Goal: Navigation & Orientation: Find specific page/section

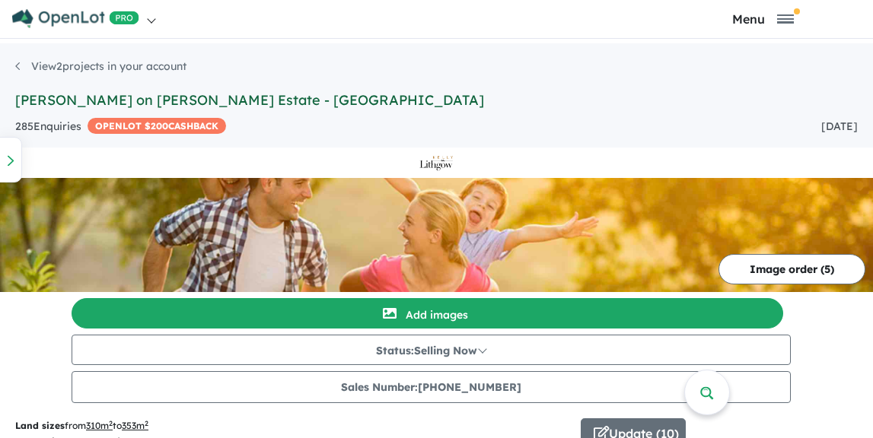
click at [171, 99] on link "[PERSON_NAME] on [PERSON_NAME] Estate - [GEOGRAPHIC_DATA]" at bounding box center [249, 100] width 469 height 18
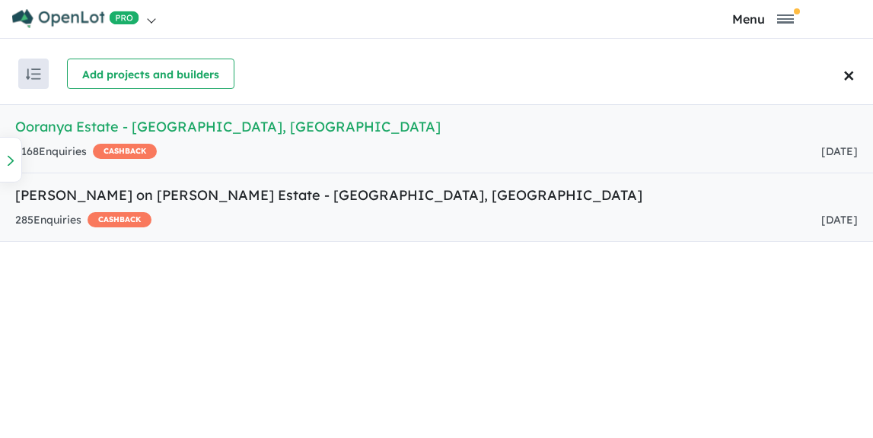
click at [182, 198] on h5 "Kelly on Lithgow Estate - Beveridge , VIC" at bounding box center [436, 195] width 843 height 21
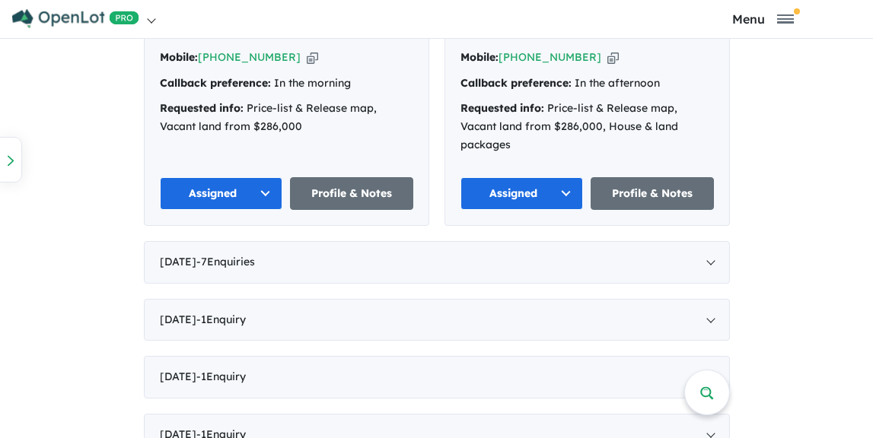
scroll to position [1409, 0]
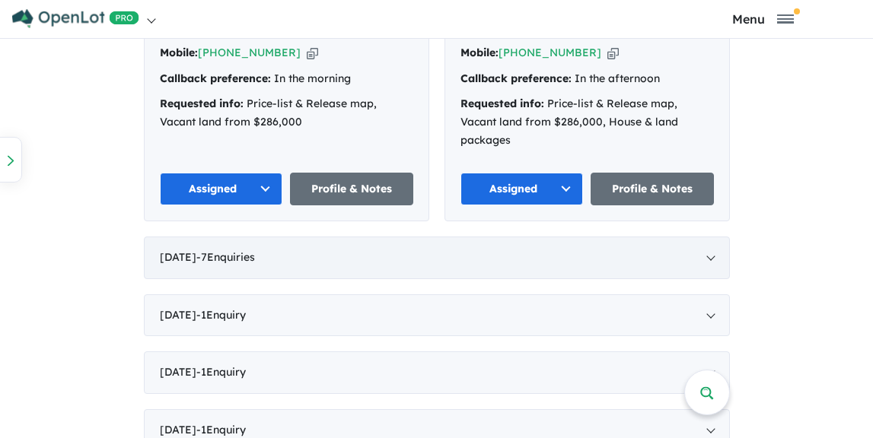
click at [255, 250] on span "- 7 Enquir ies ( 0 unread)" at bounding box center [225, 257] width 59 height 14
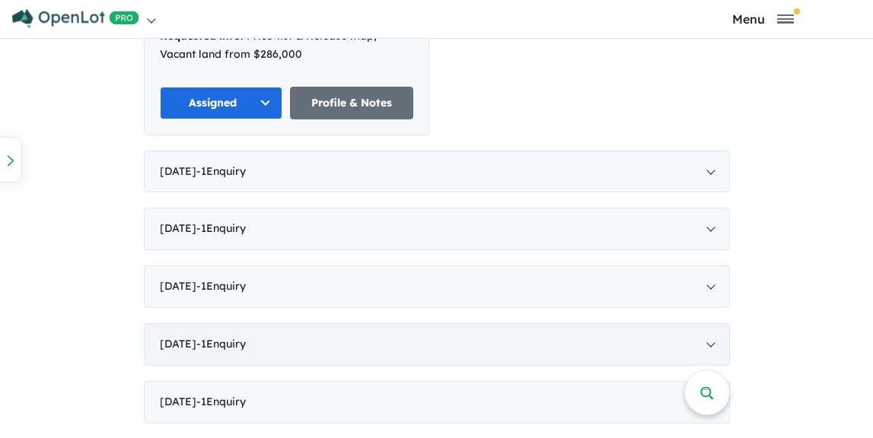
scroll to position [2112, 0]
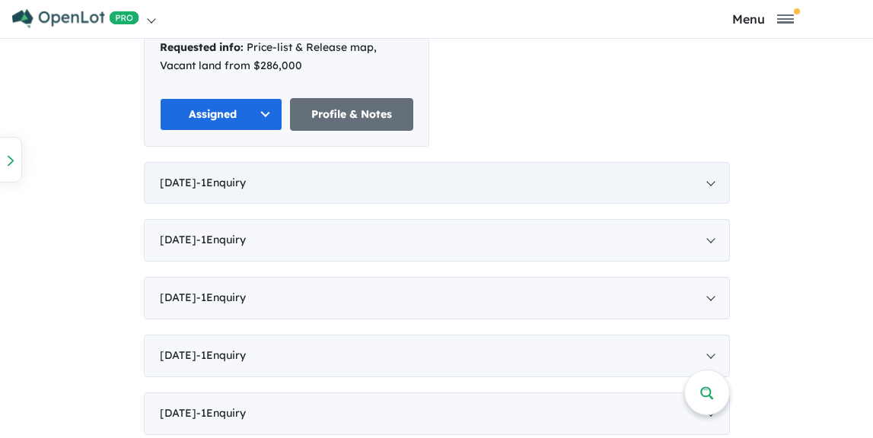
click at [322, 162] on div "May 2025 - 1 Enquir y ( 0 unread)" at bounding box center [437, 183] width 586 height 43
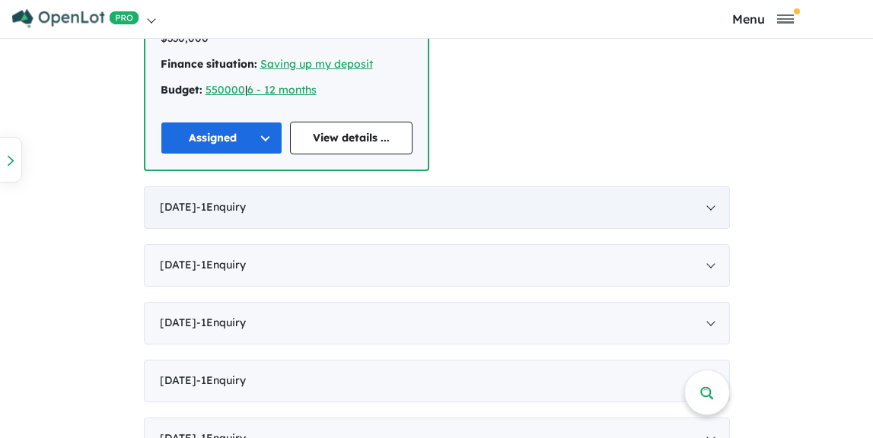
scroll to position [1251, 0]
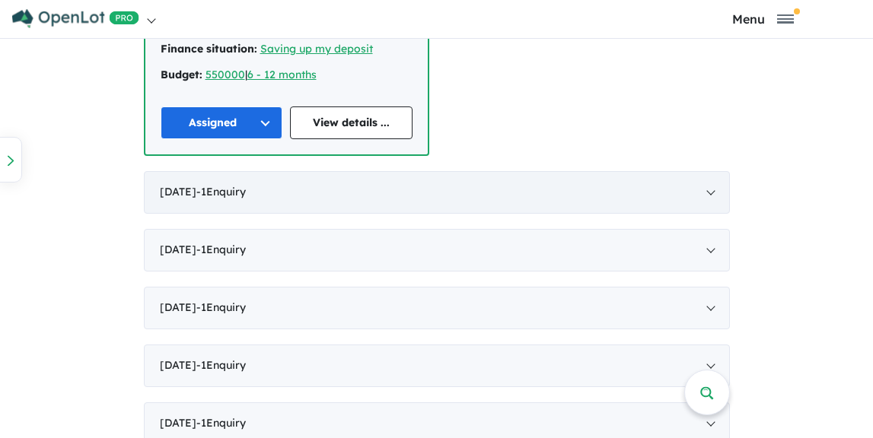
click at [324, 174] on div "January 2025 - 1 Enquir y ( 0 unread)" at bounding box center [437, 192] width 586 height 43
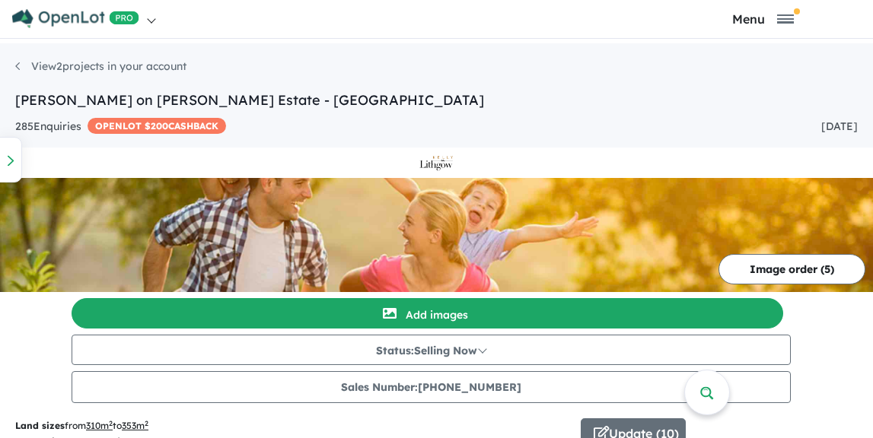
scroll to position [0, 0]
click at [53, 70] on link "View 2 projects in your account" at bounding box center [100, 66] width 171 height 14
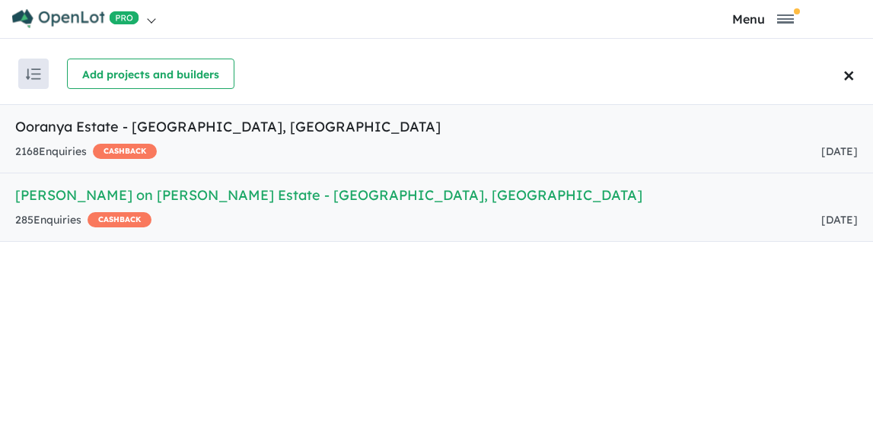
click at [127, 142] on link "Ooranya Estate - Beveridge , VIC 2168 Enquir ies ( 0 unread) CASHBACK 1 day ago" at bounding box center [436, 138] width 873 height 69
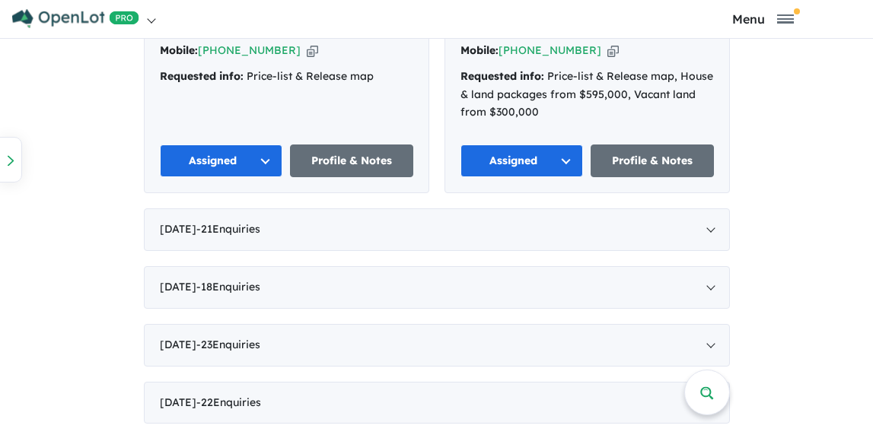
scroll to position [2026, 0]
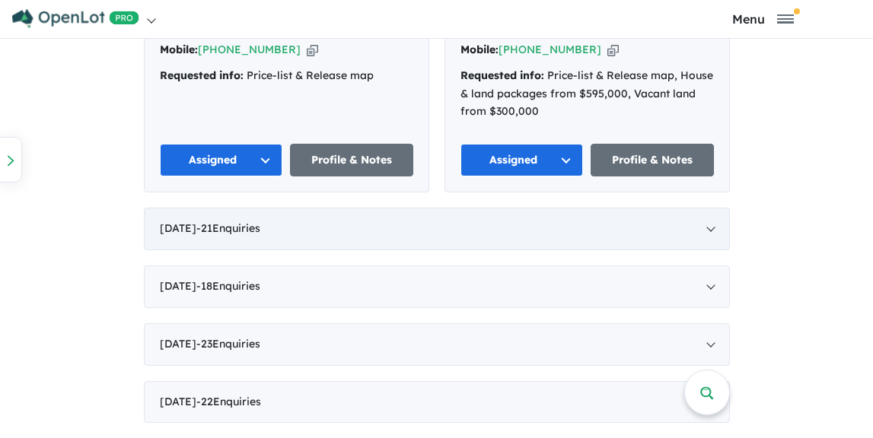
click at [260, 222] on span "- 21 Enquir ies ( 0 unread)" at bounding box center [228, 229] width 64 height 14
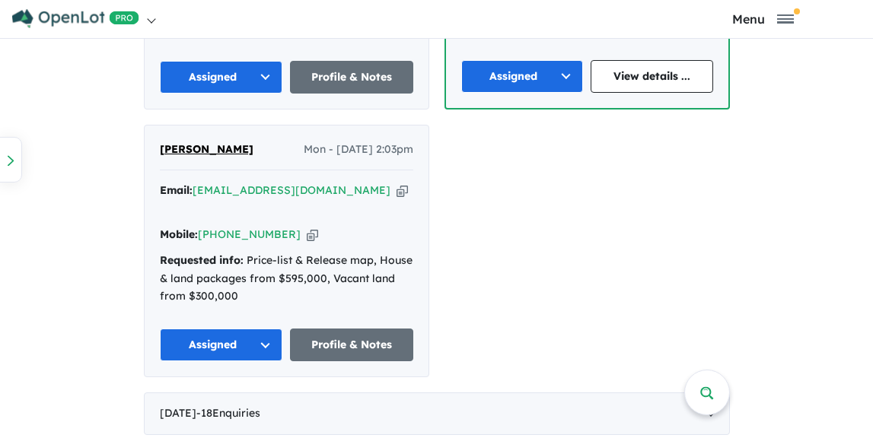
scroll to position [3805, 0]
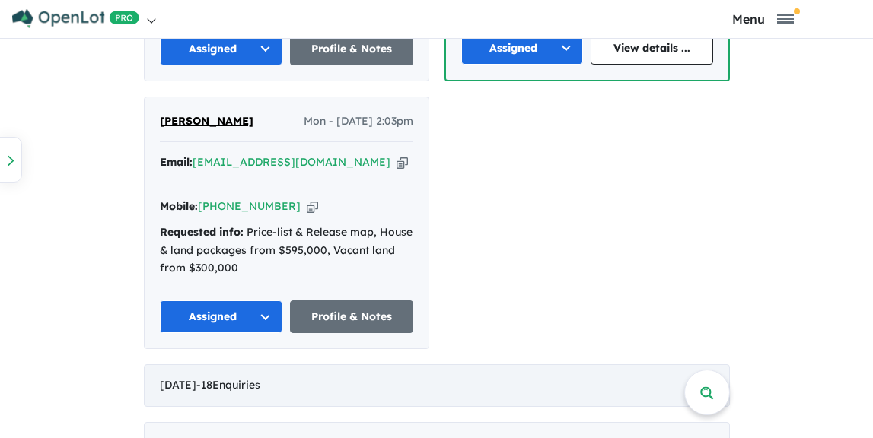
click at [260, 378] on span "- 18 Enquir ies ( 0 unread)" at bounding box center [228, 385] width 64 height 14
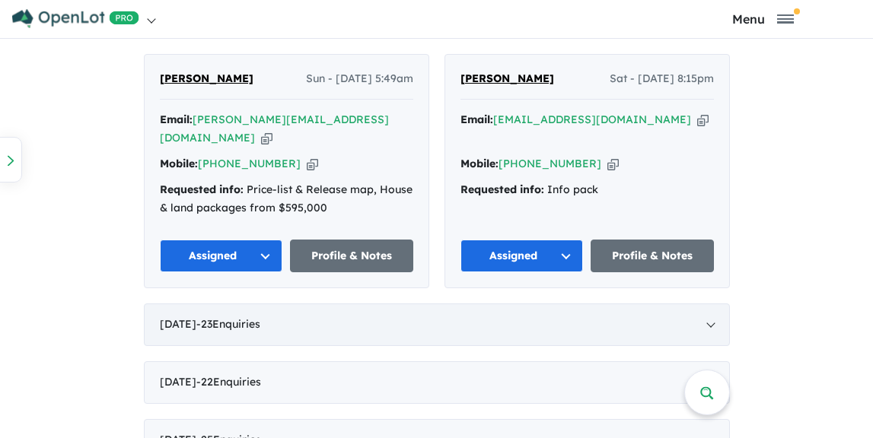
scroll to position [3336, 0]
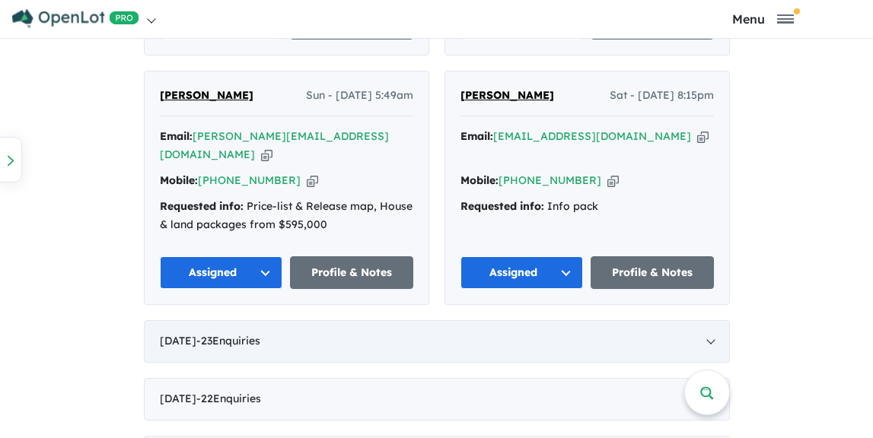
click at [305, 320] on div "July 2025 - 23 Enquir ies ( 0 unread)" at bounding box center [437, 341] width 586 height 43
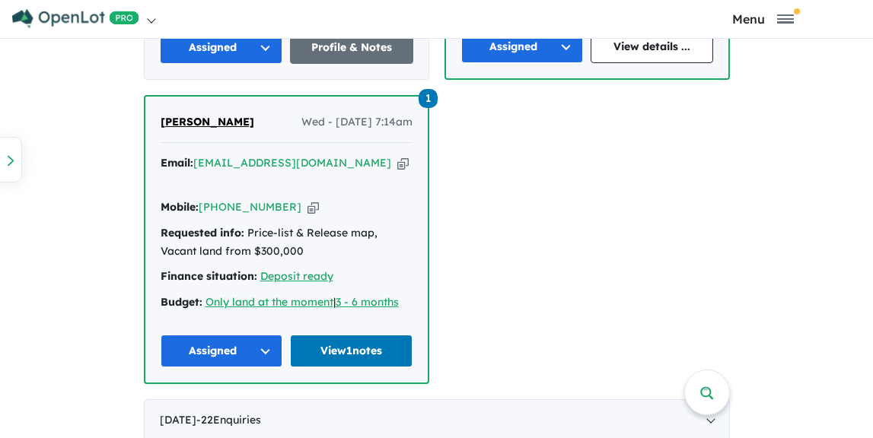
scroll to position [4408, 0]
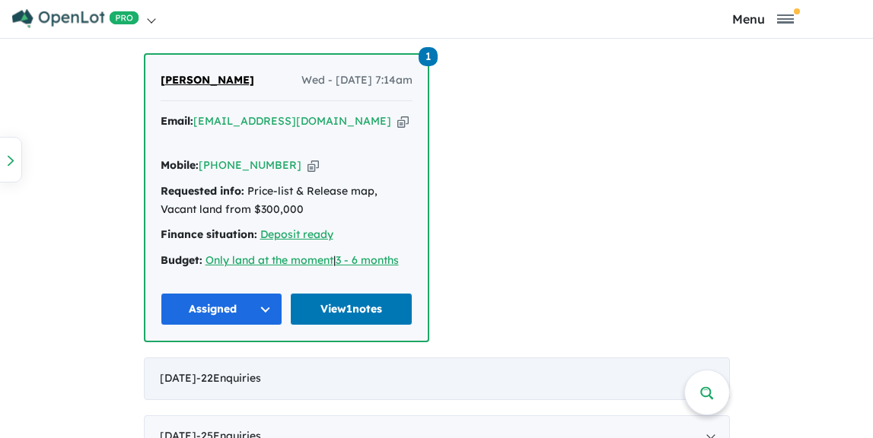
click at [319, 358] on div "June 2025 - 22 Enquir ies ( 0 unread)" at bounding box center [437, 379] width 586 height 43
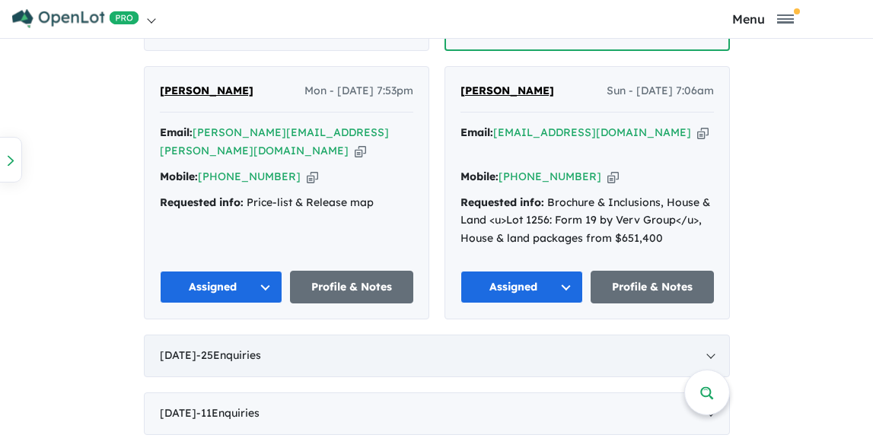
scroll to position [4164, 0]
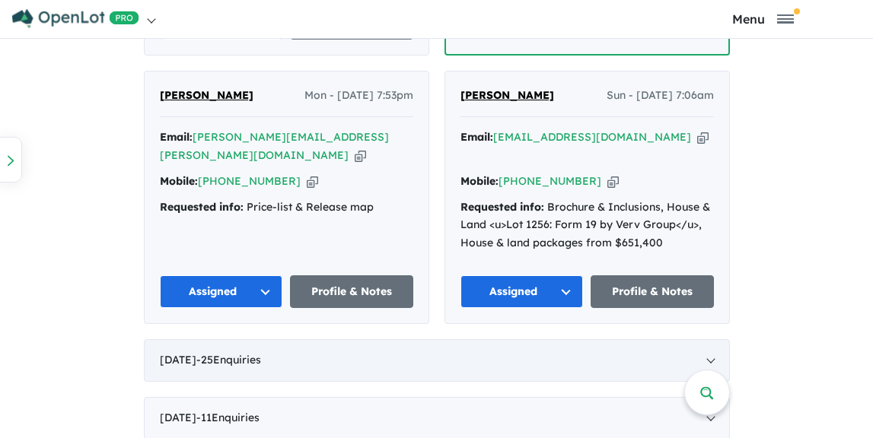
click at [325, 340] on div "May 2025 - 25 Enquir ies ( 0 unread)" at bounding box center [437, 361] width 586 height 43
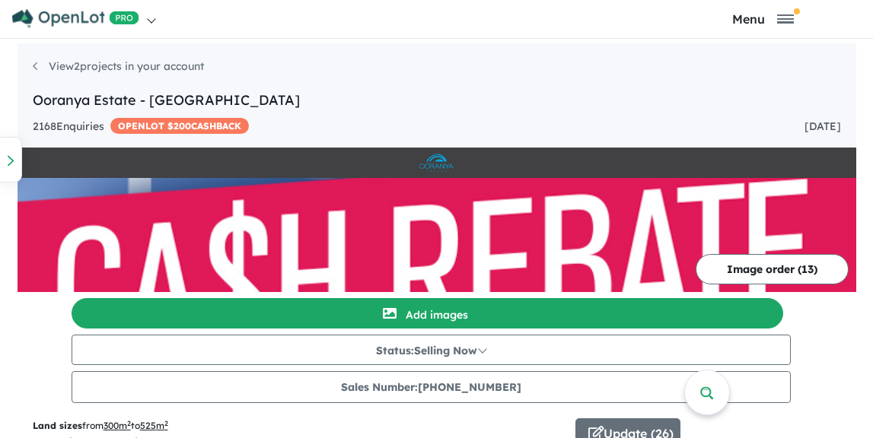
scroll to position [0, 0]
click at [146, 21] on link at bounding box center [224, 19] width 426 height 38
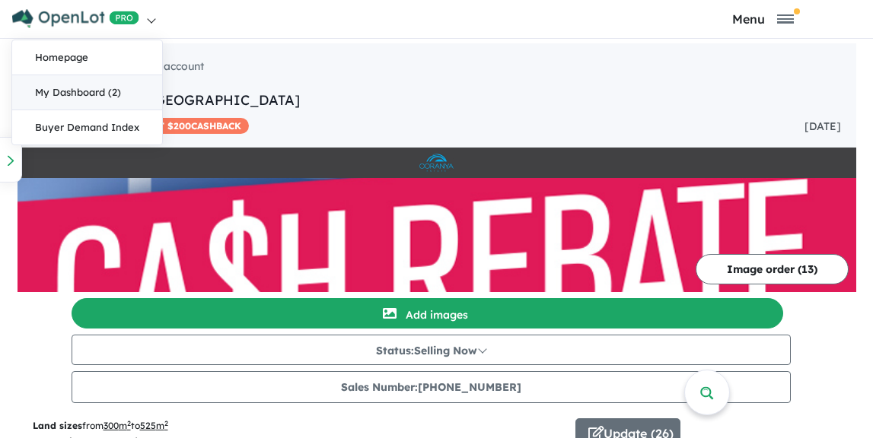
click at [88, 97] on link "My Dashboard (2)" at bounding box center [87, 92] width 150 height 35
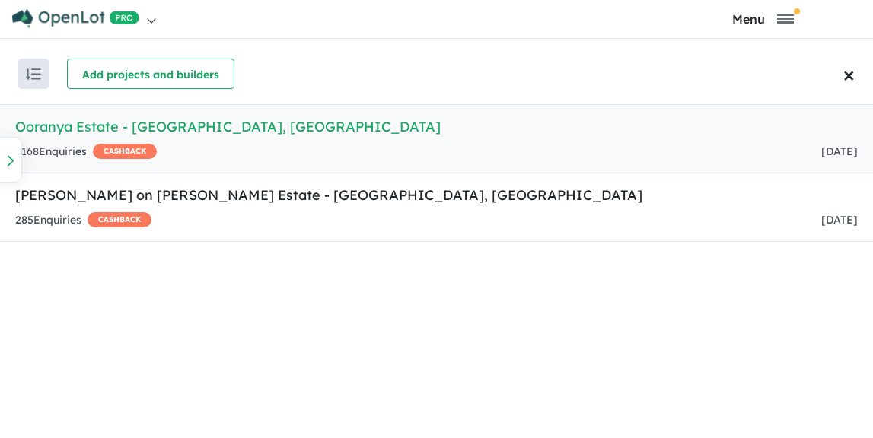
click at [150, 17] on link at bounding box center [224, 19] width 426 height 38
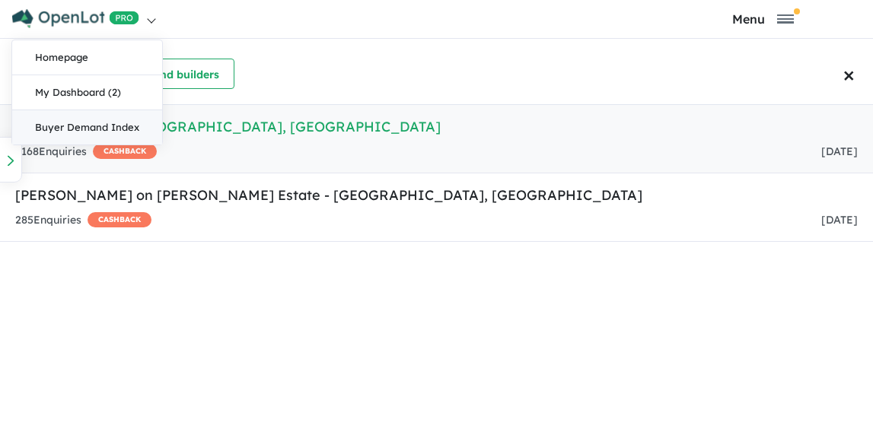
click at [97, 131] on link "Buyer Demand Index" at bounding box center [87, 127] width 150 height 34
